Goal: Check status: Check status

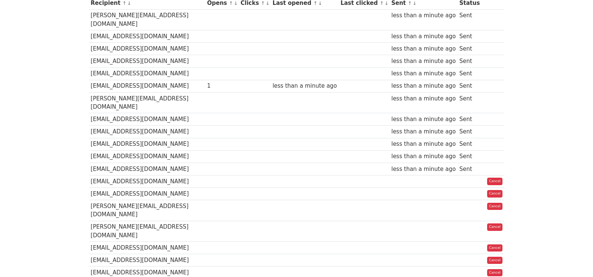
scroll to position [43, 0]
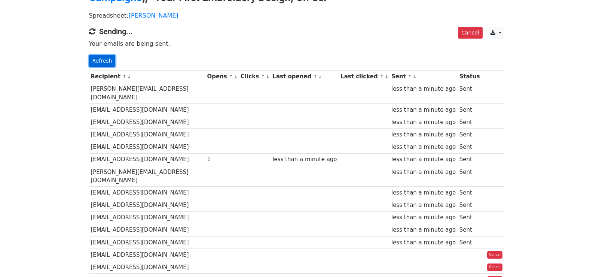
click at [104, 61] on link "Refresh" at bounding box center [102, 61] width 27 height 12
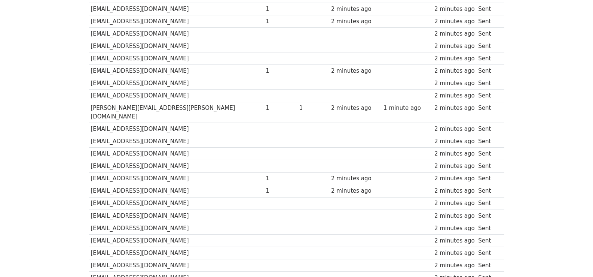
scroll to position [499, 0]
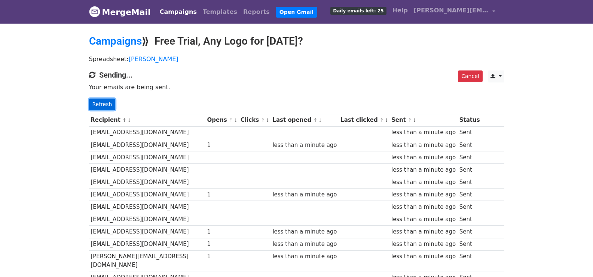
click at [95, 103] on link "Refresh" at bounding box center [102, 104] width 27 height 12
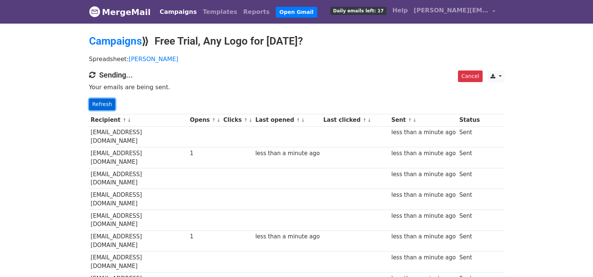
click at [97, 98] on link "Refresh" at bounding box center [102, 104] width 27 height 12
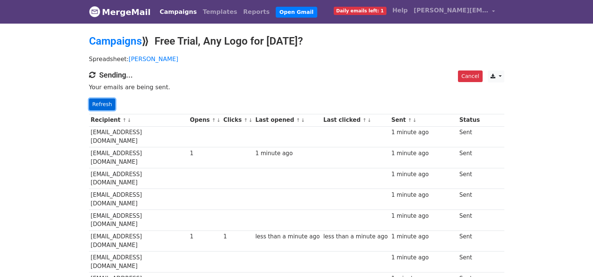
click at [93, 102] on link "Refresh" at bounding box center [102, 104] width 27 height 12
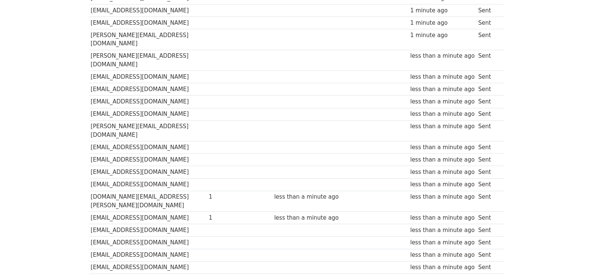
scroll to position [534, 0]
